Goal: Task Accomplishment & Management: Manage account settings

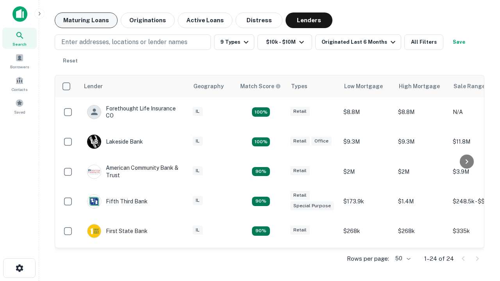
click at [86, 20] on button "Maturing Loans" at bounding box center [86, 20] width 63 height 16
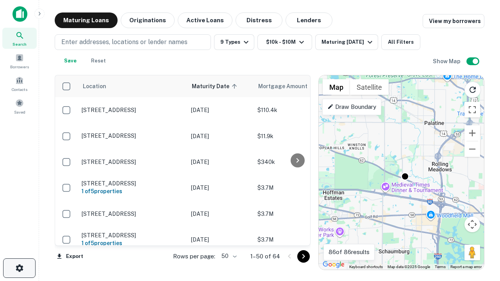
click at [19, 268] on icon "button" at bounding box center [19, 267] width 9 height 9
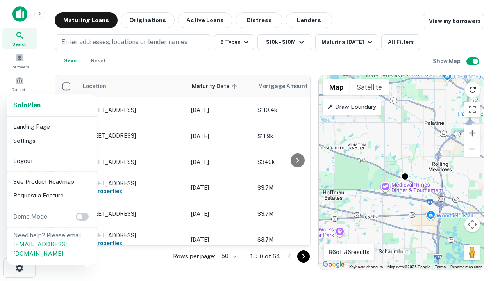
click at [52, 161] on li "Logout" at bounding box center [52, 161] width 84 height 14
